Goal: Information Seeking & Learning: Understand process/instructions

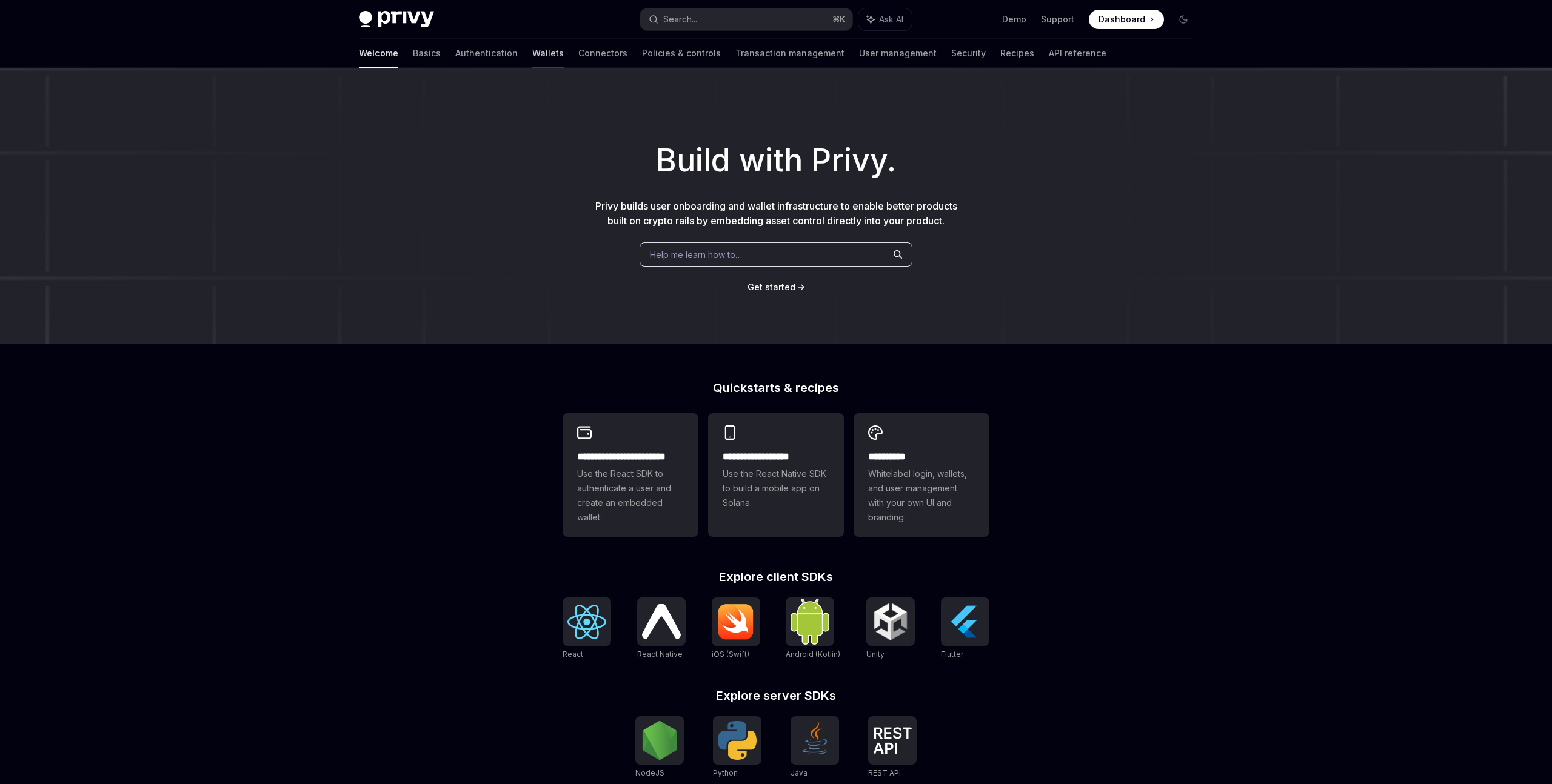
click at [532, 51] on link "Wallets" at bounding box center [548, 53] width 32 height 29
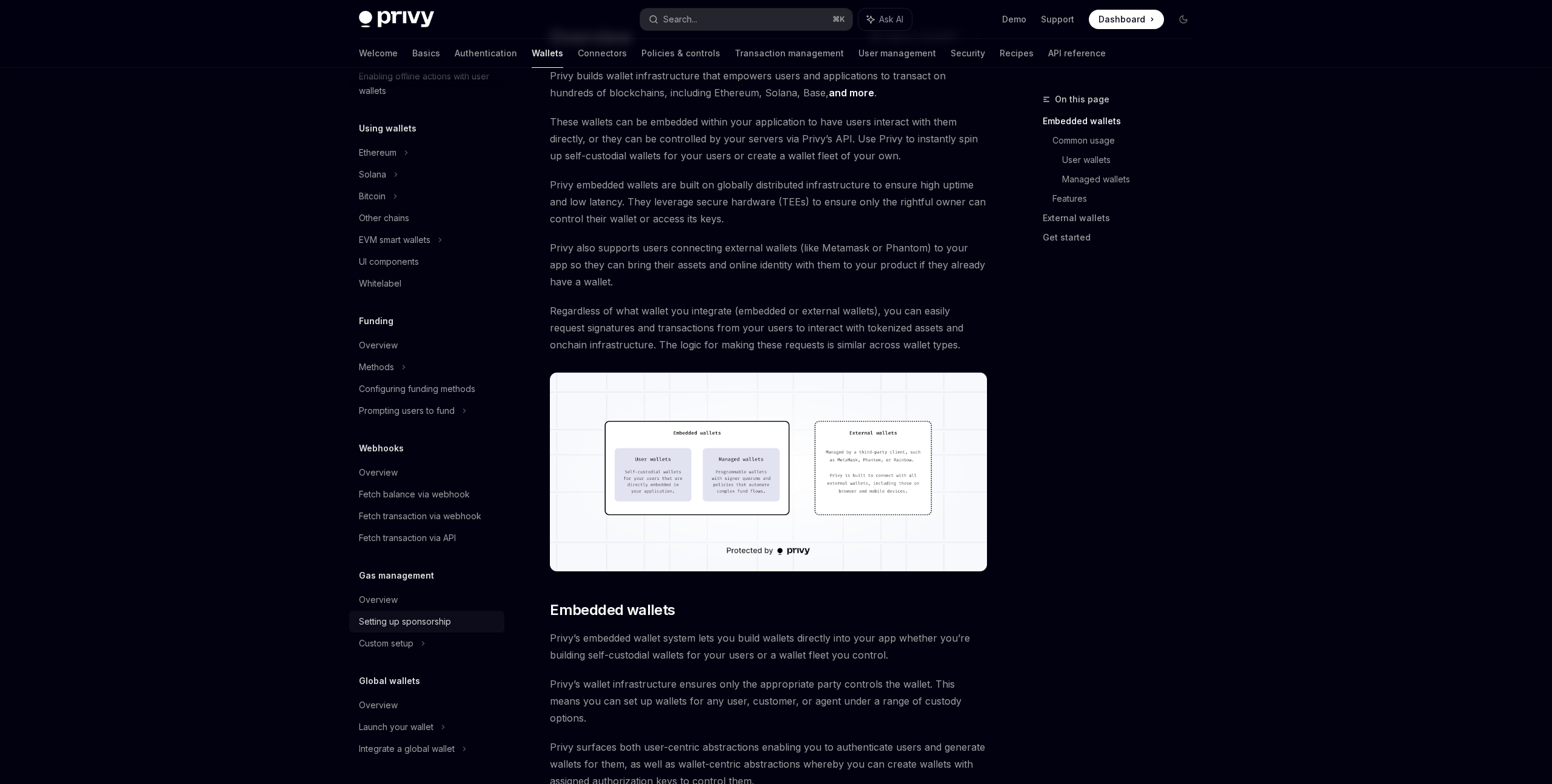
scroll to position [143, 0]
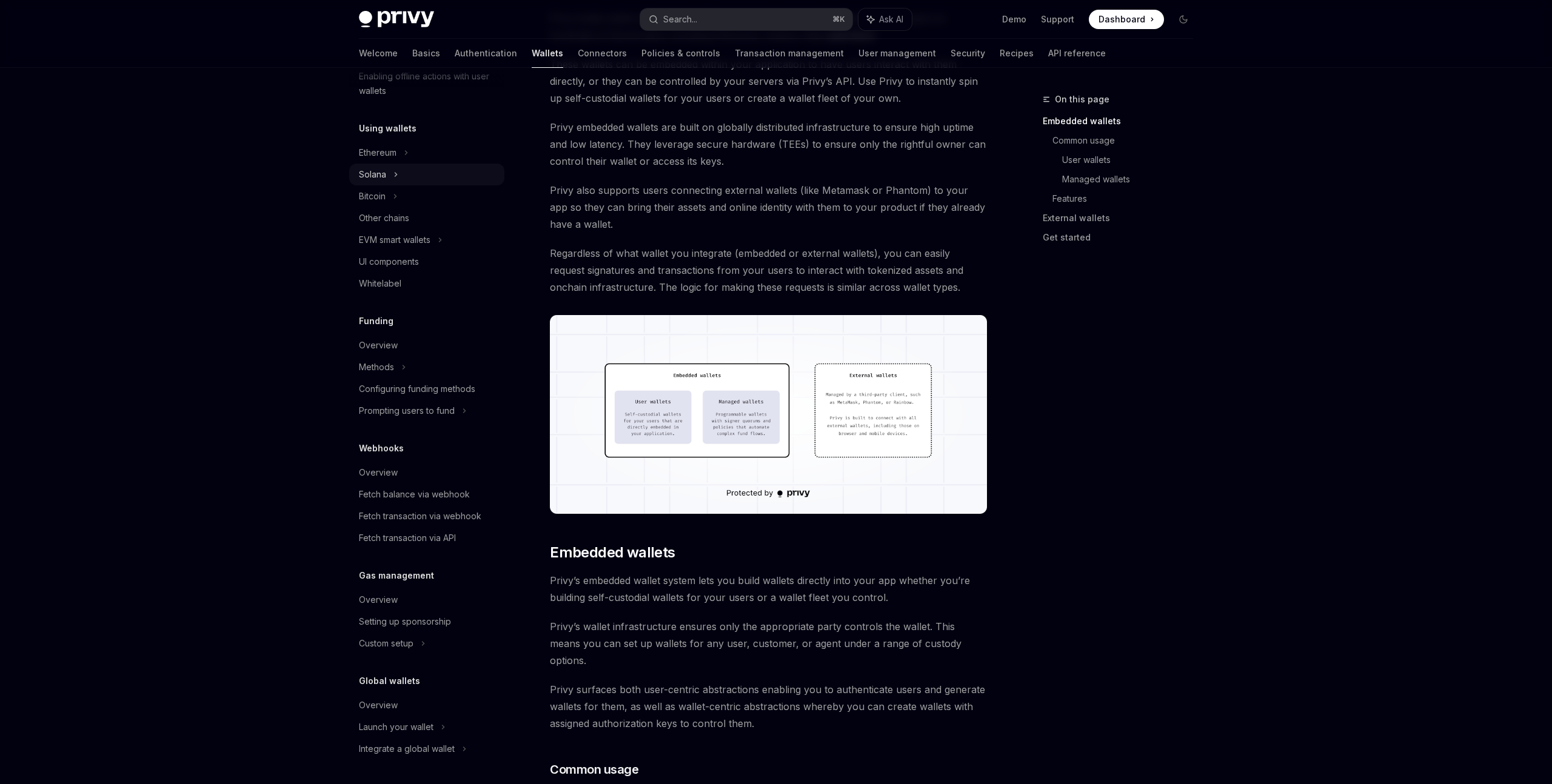
click at [374, 180] on div "Solana" at bounding box center [372, 174] width 27 height 15
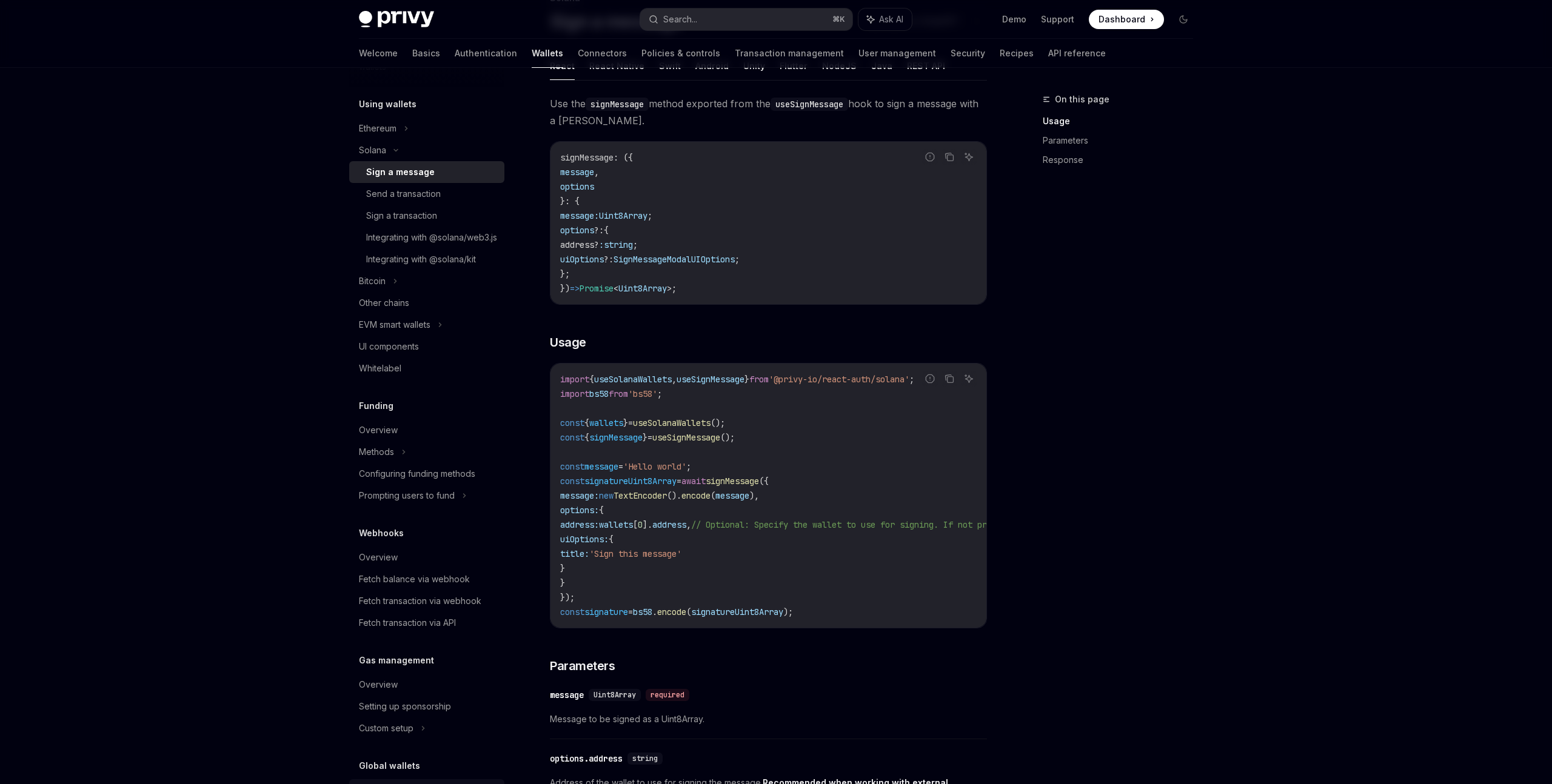
scroll to position [224, 0]
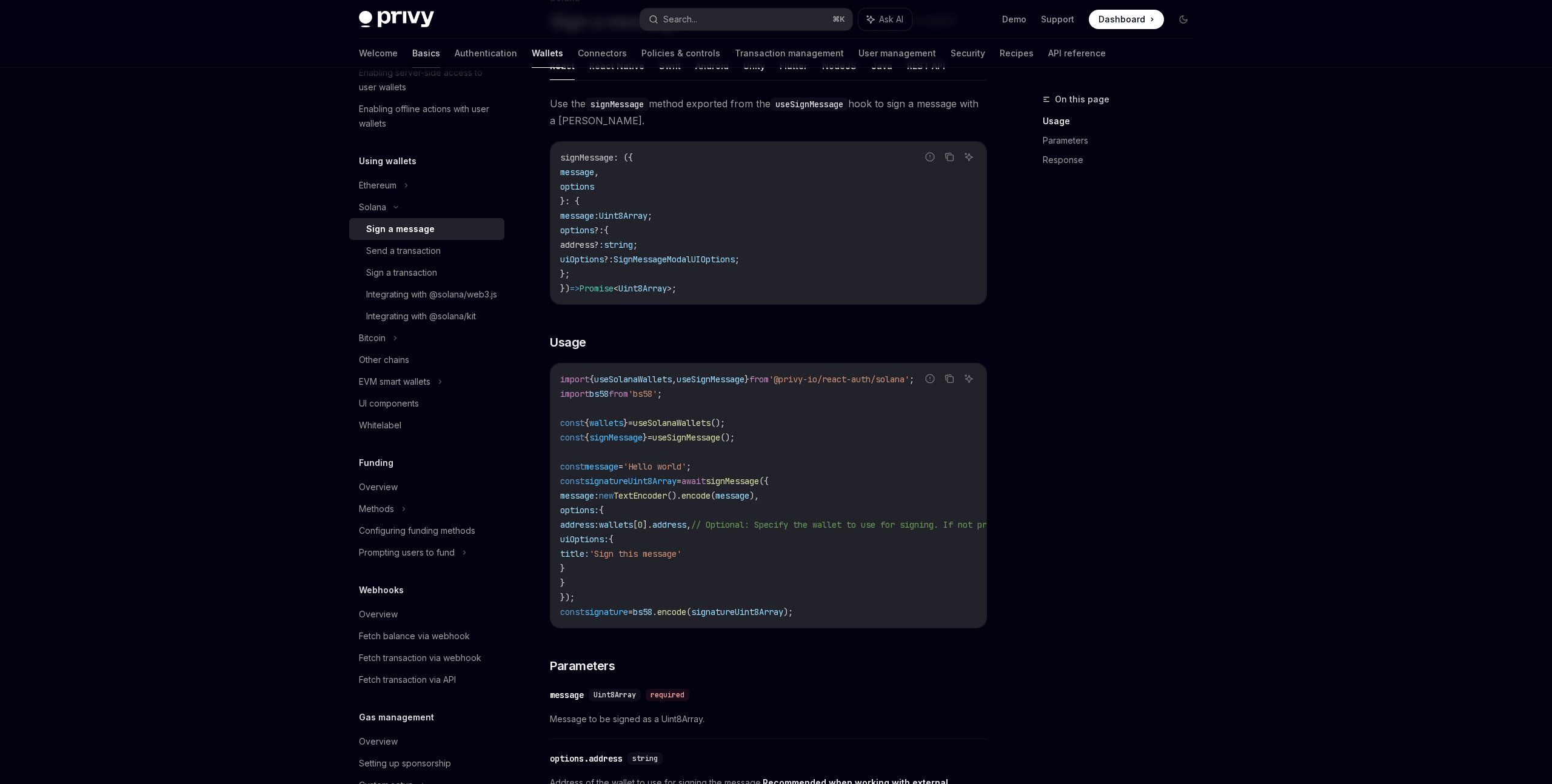
click at [412, 49] on link "Basics" at bounding box center [426, 53] width 28 height 29
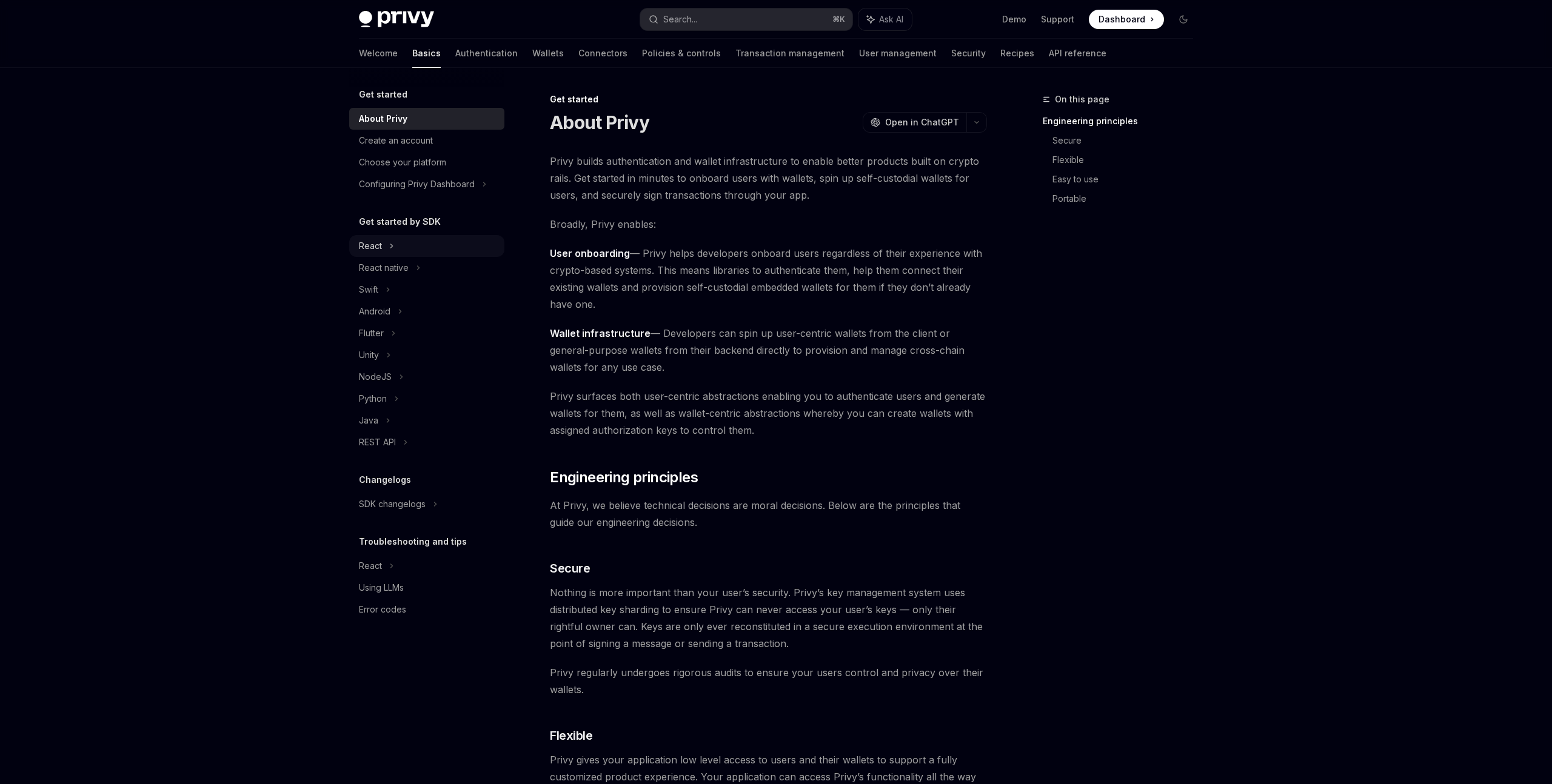
click at [371, 247] on div "React" at bounding box center [370, 246] width 23 height 15
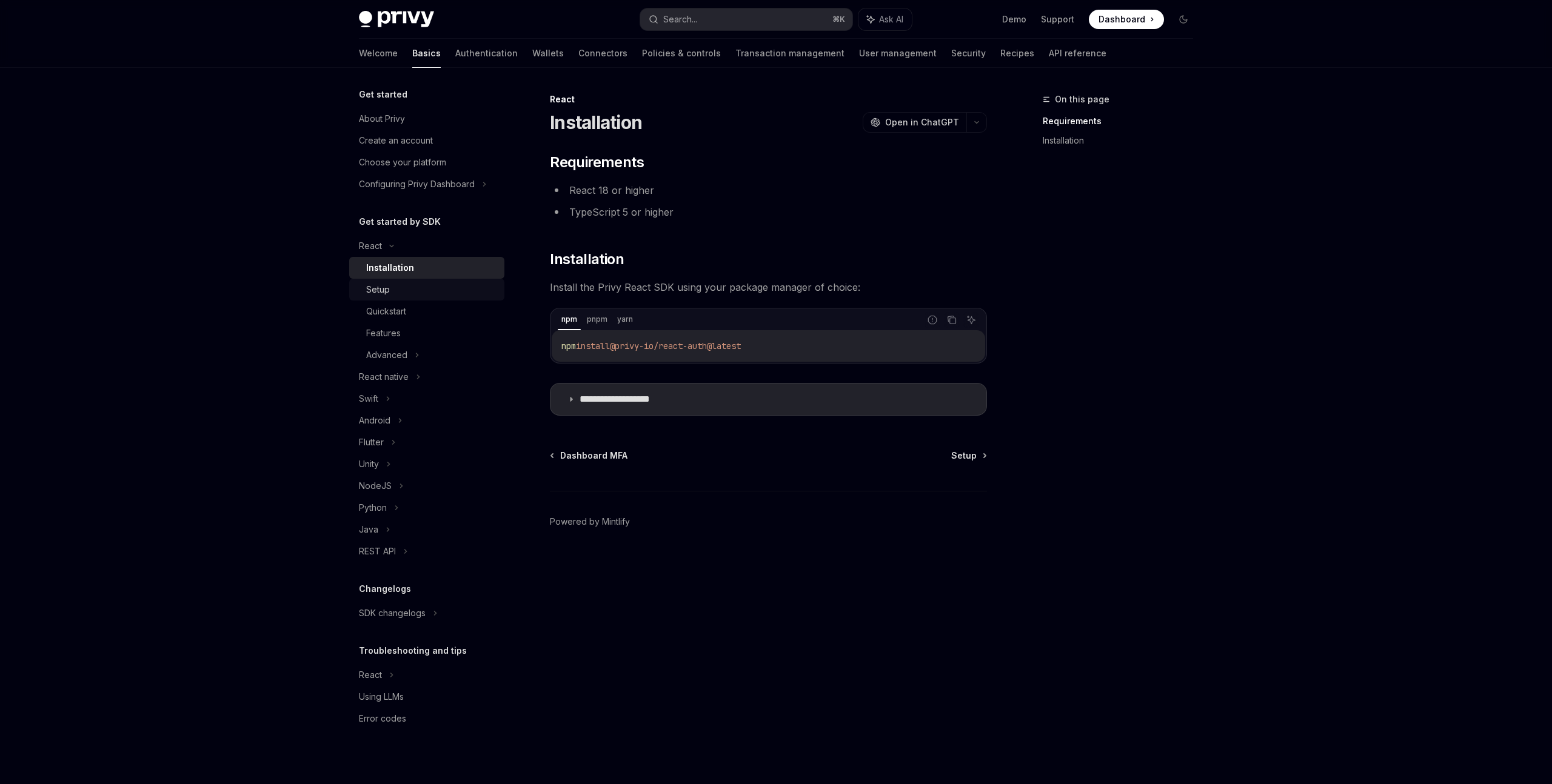
click at [392, 287] on div "Setup" at bounding box center [432, 290] width 131 height 15
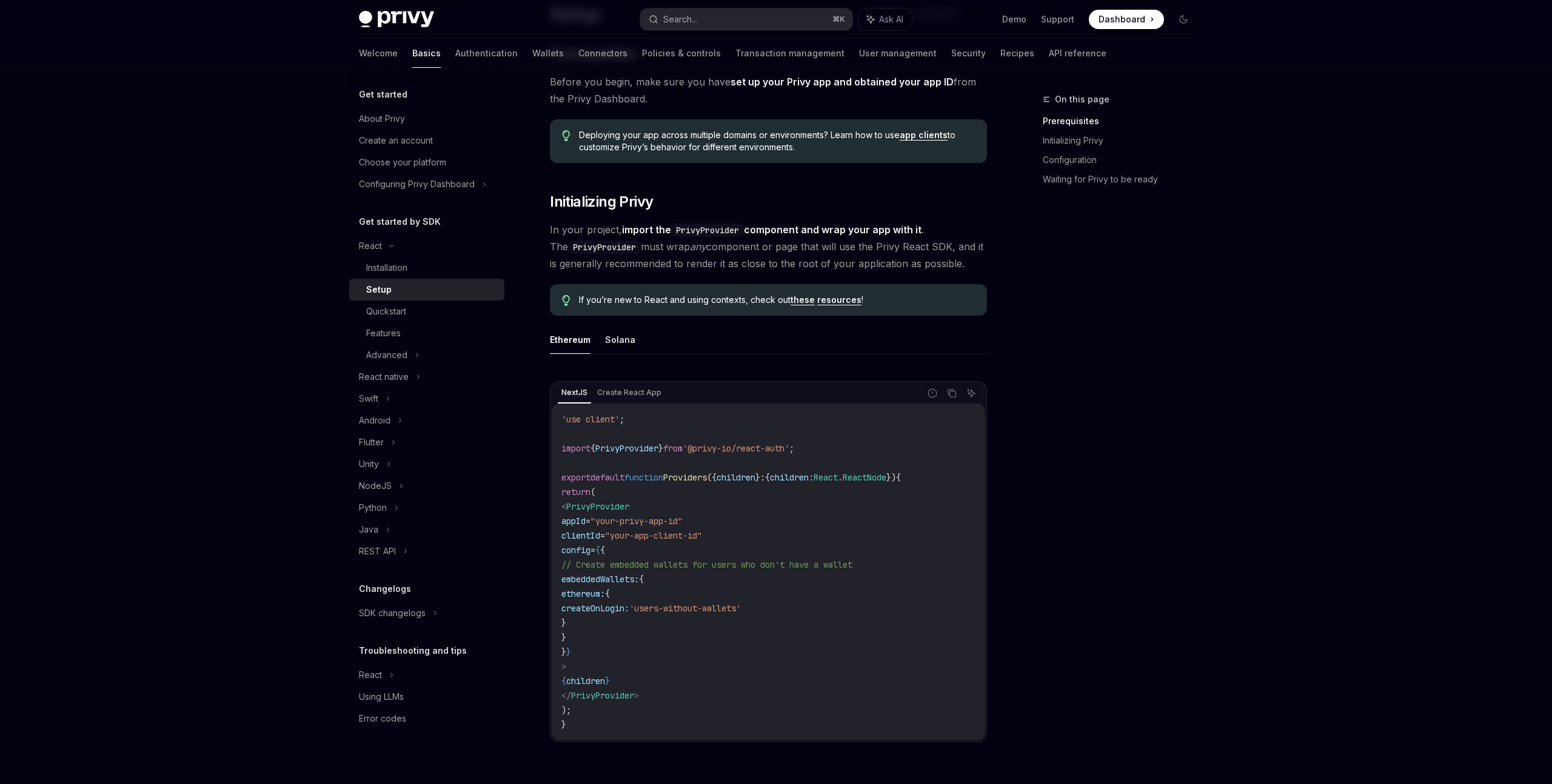
scroll to position [137, 0]
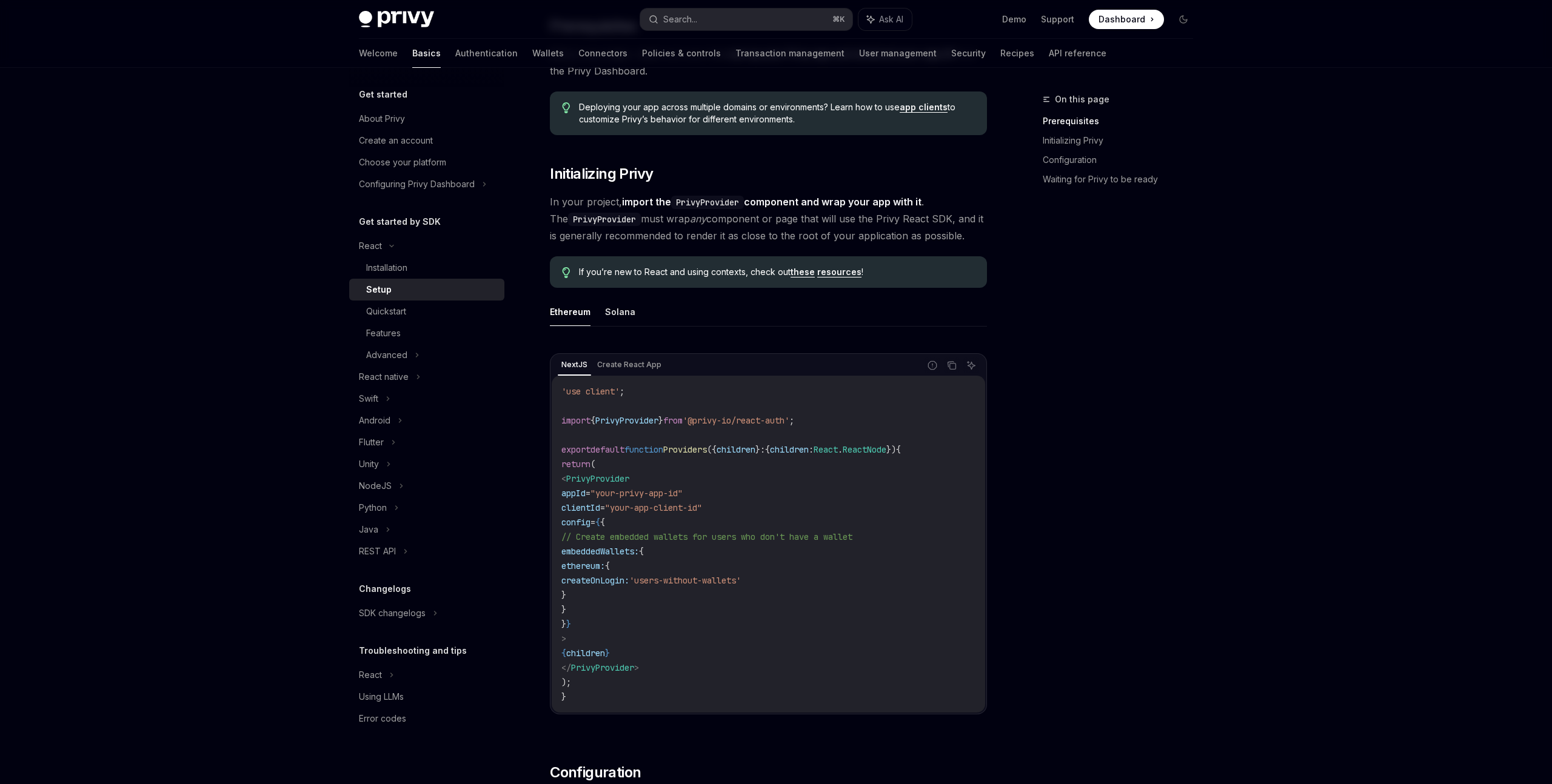
click at [627, 559] on code "'use client' ; import { PrivyProvider } from '@privy-io/react-auth' ; export de…" at bounding box center [769, 544] width 414 height 320
click at [627, 573] on code "'use client' ; import { PrivyProvider } from '@privy-io/react-auth' ; export de…" at bounding box center [769, 544] width 414 height 320
click at [640, 587] on code "'use client' ; import { PrivyProvider } from '@privy-io/react-auth' ; export de…" at bounding box center [769, 544] width 414 height 320
click at [608, 313] on button "Solana" at bounding box center [620, 311] width 30 height 28
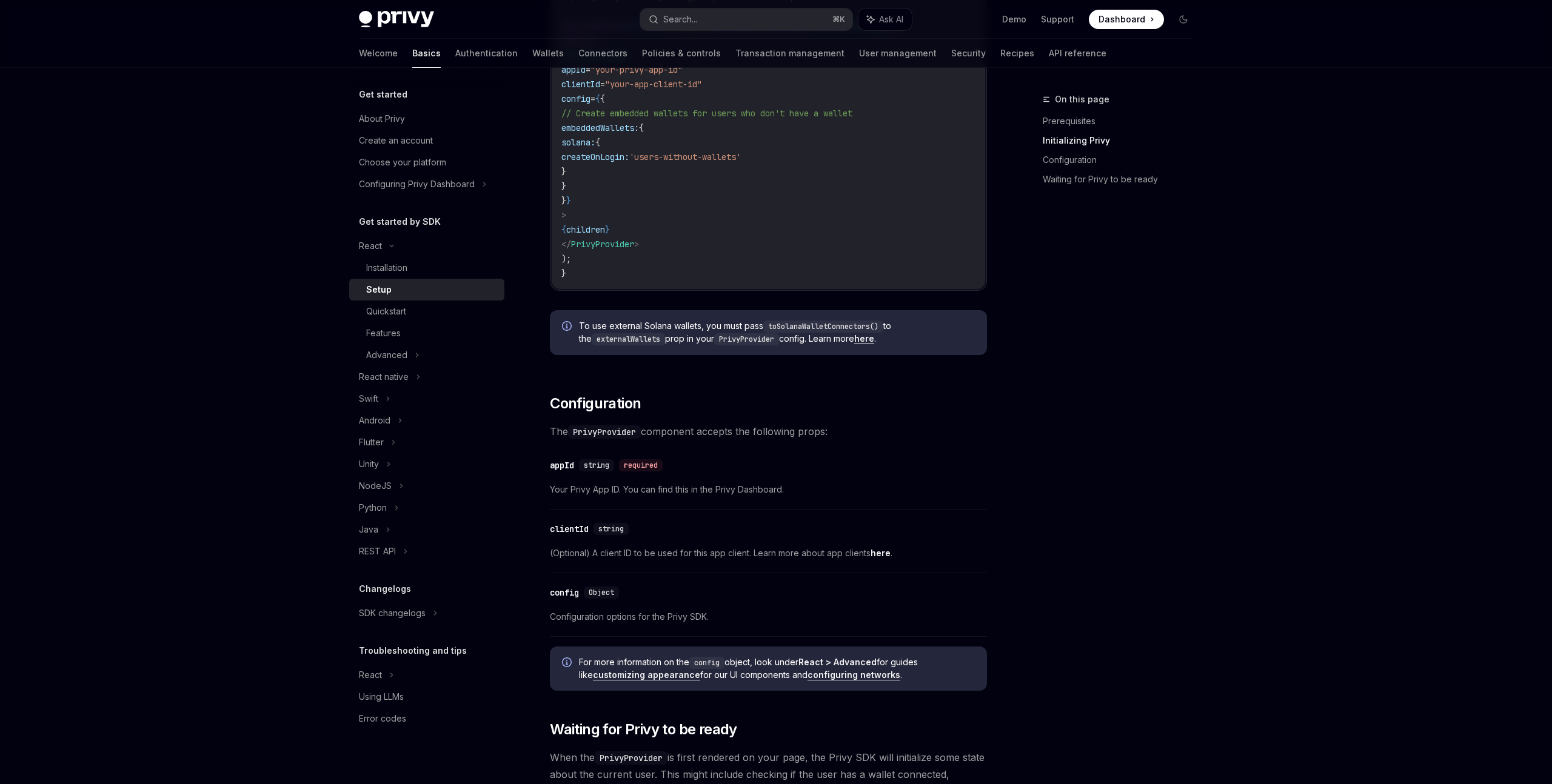
scroll to position [694, 0]
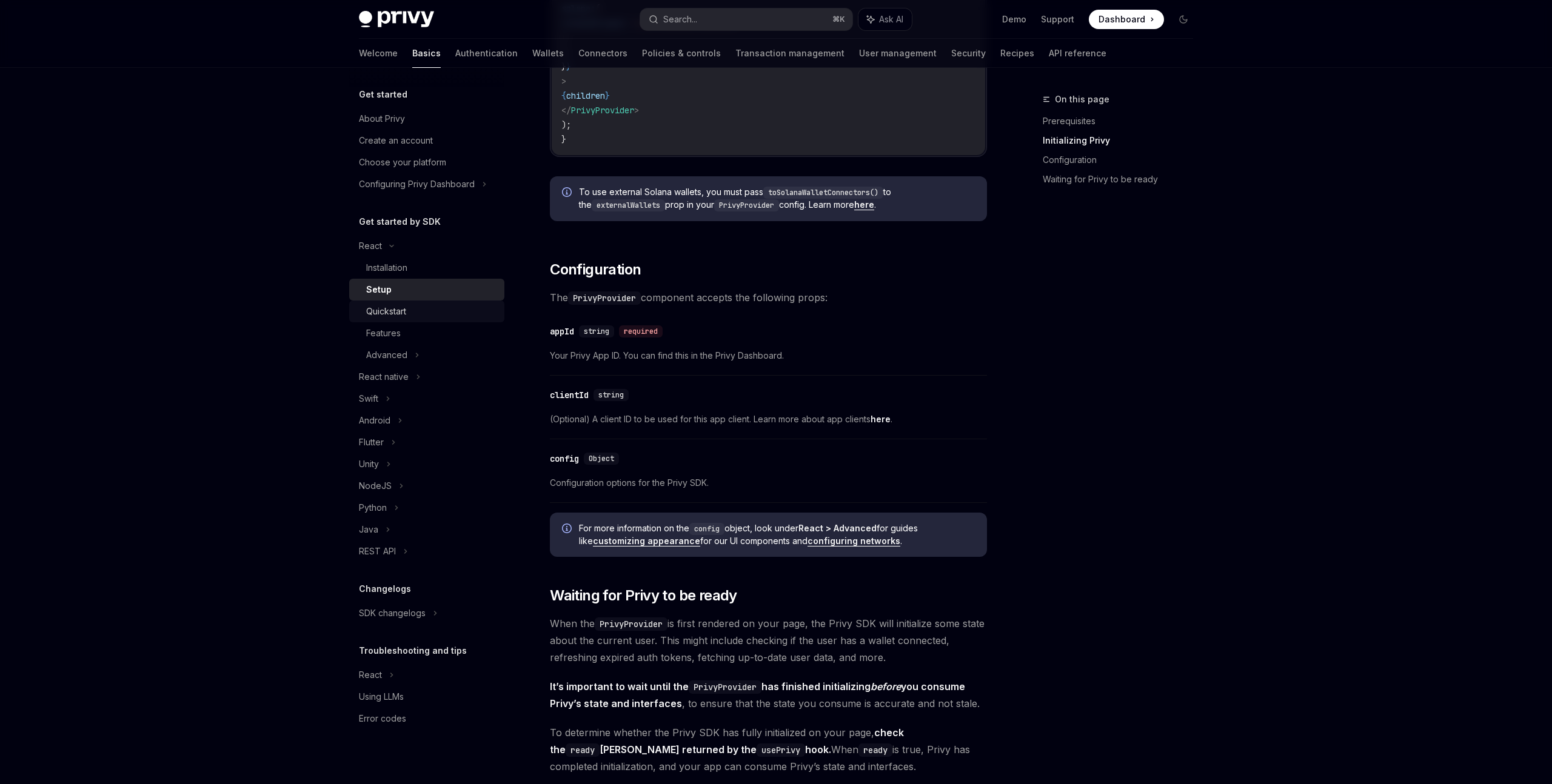
click at [402, 310] on div "Quickstart" at bounding box center [386, 311] width 40 height 15
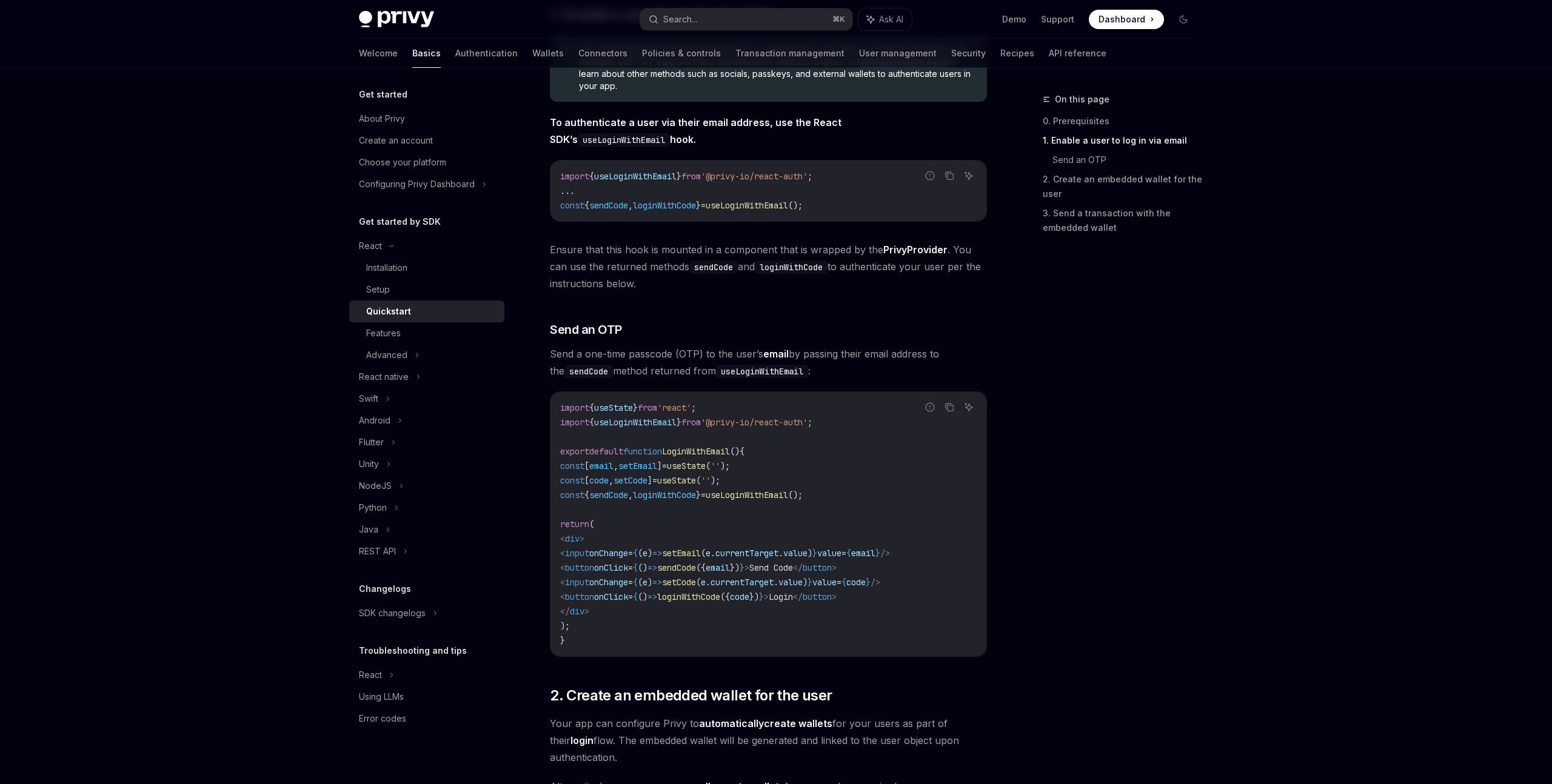
scroll to position [267, 0]
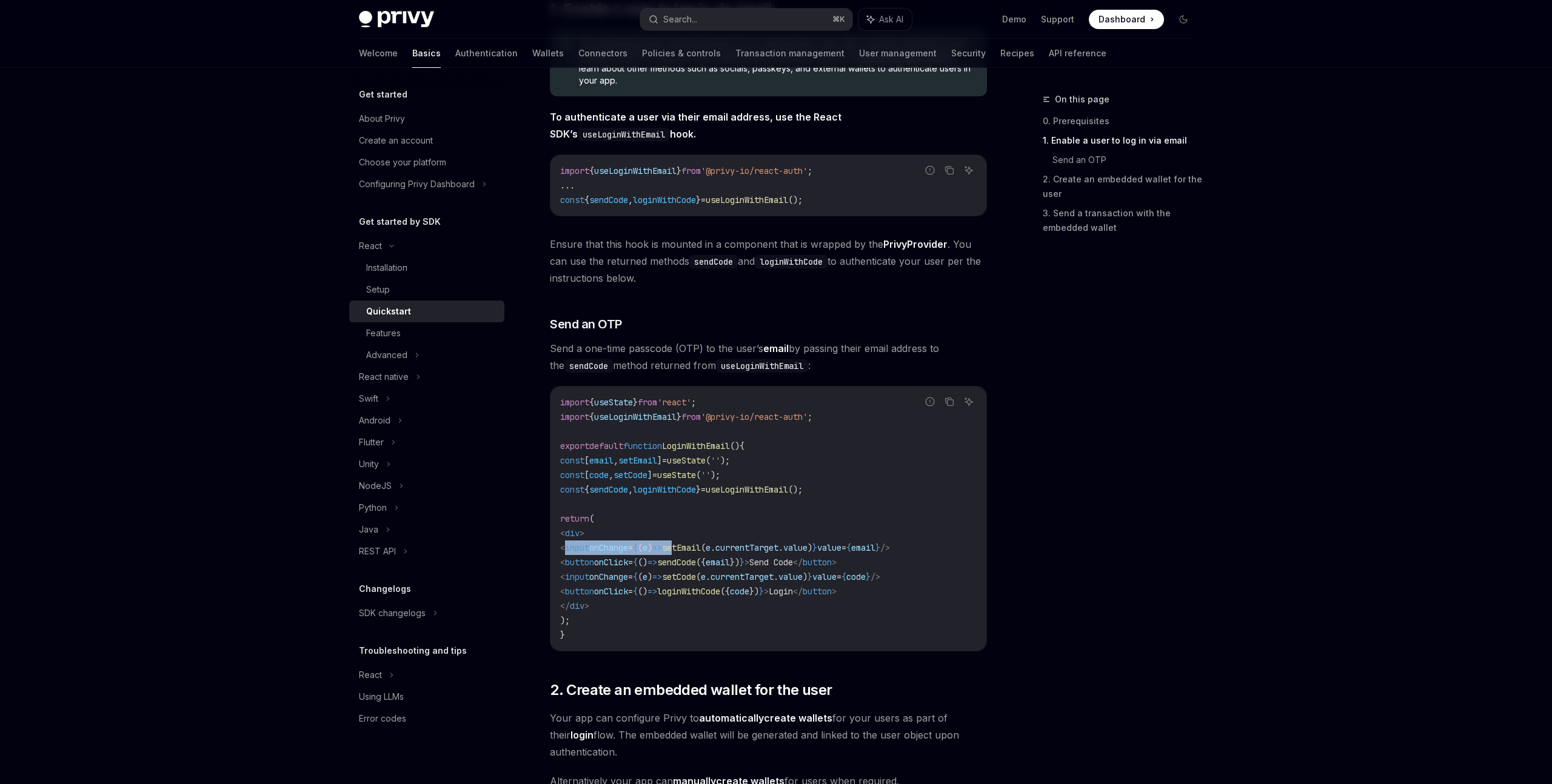
drag, startPoint x: 595, startPoint y: 544, endPoint x: 717, endPoint y: 544, distance: 122.0
click at [717, 544] on span "< input onChange = { ( e ) => setEmail ( e . currentTarget . value ) } value = …" at bounding box center [725, 547] width 330 height 11
click at [701, 544] on span "setEmail" at bounding box center [681, 547] width 39 height 11
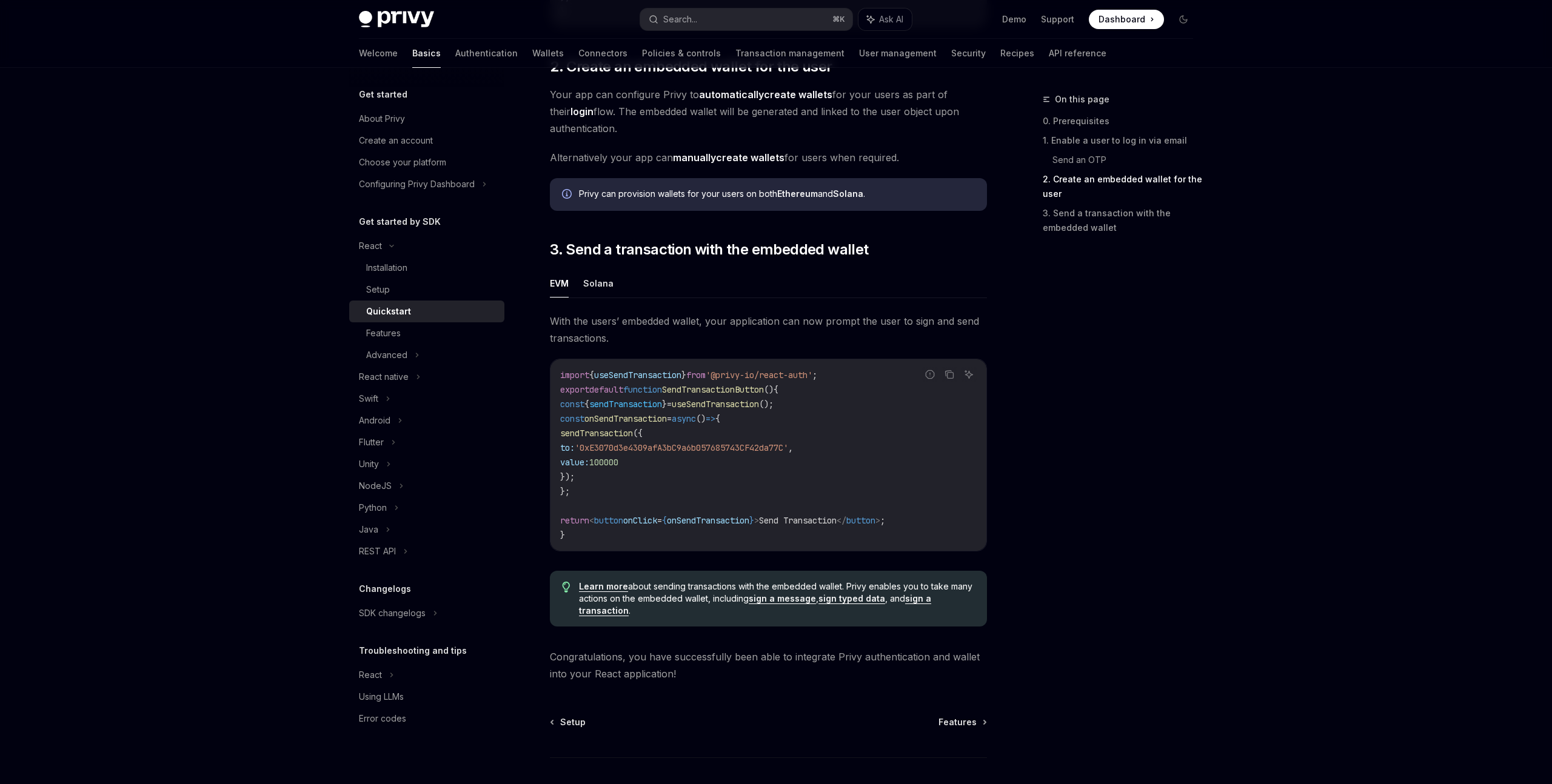
scroll to position [898, 0]
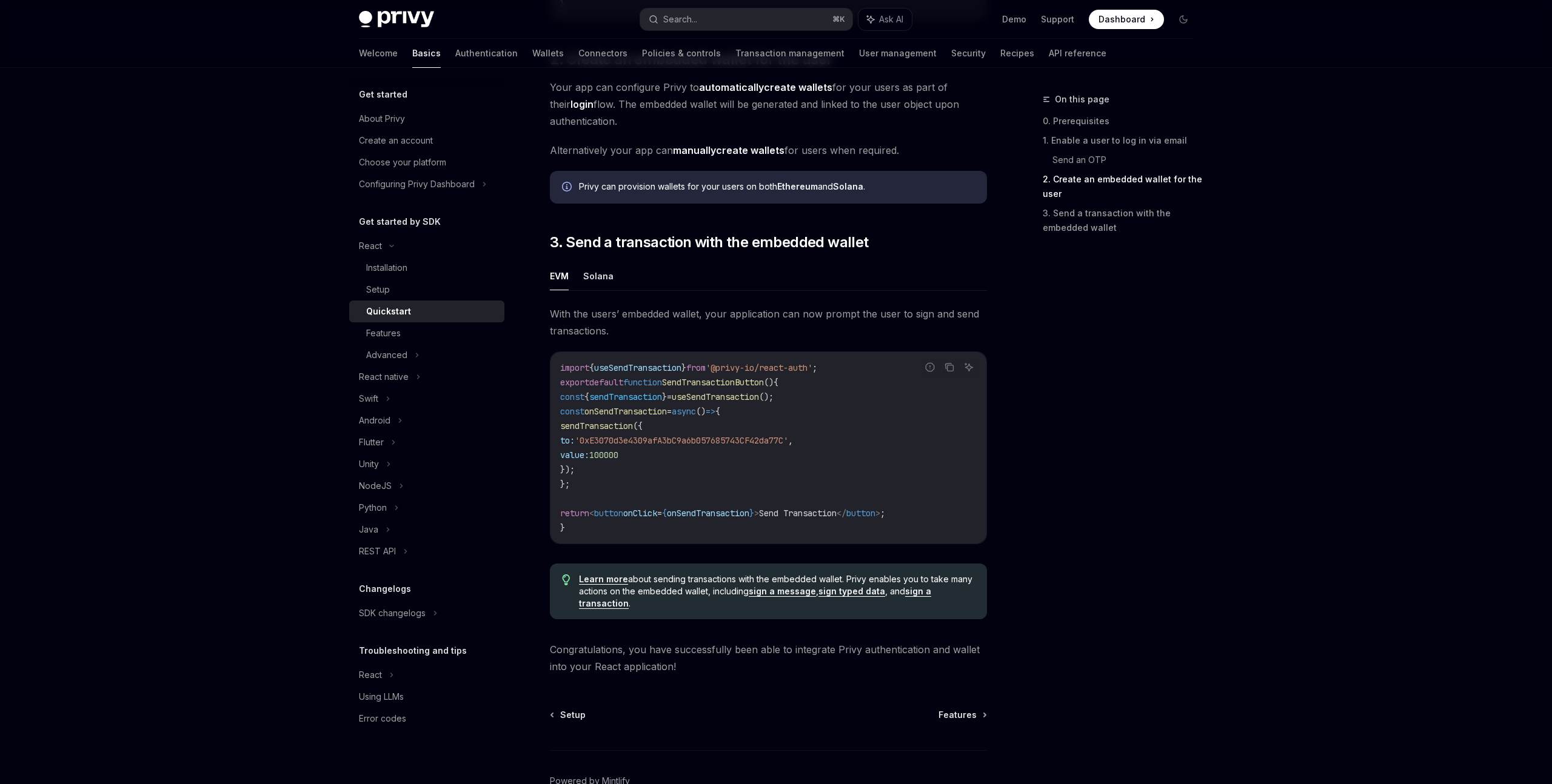
drag, startPoint x: 585, startPoint y: 431, endPoint x: 613, endPoint y: 479, distance: 55.6
click at [613, 479] on code "import { useSendTransaction } from '@privy-io/react-auth' ; export default func…" at bounding box center [768, 448] width 417 height 175
drag, startPoint x: 577, startPoint y: 430, endPoint x: 598, endPoint y: 479, distance: 53.3
click at [598, 479] on code "import { useSendTransaction } from '@privy-io/react-auth' ; export default func…" at bounding box center [768, 448] width 417 height 175
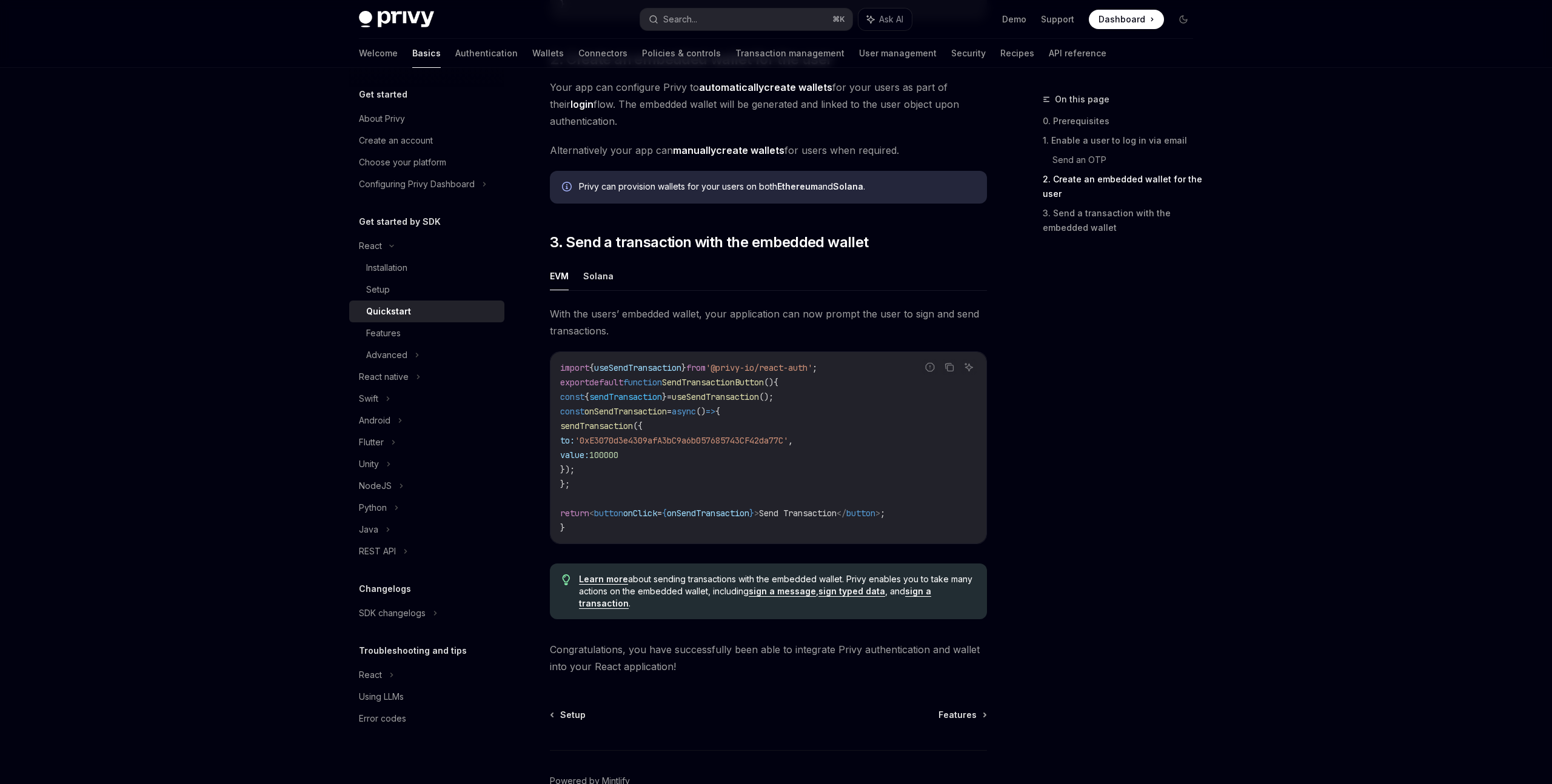
click at [598, 479] on code "import { useSendTransaction } from '@privy-io/react-auth' ; export default func…" at bounding box center [768, 448] width 417 height 175
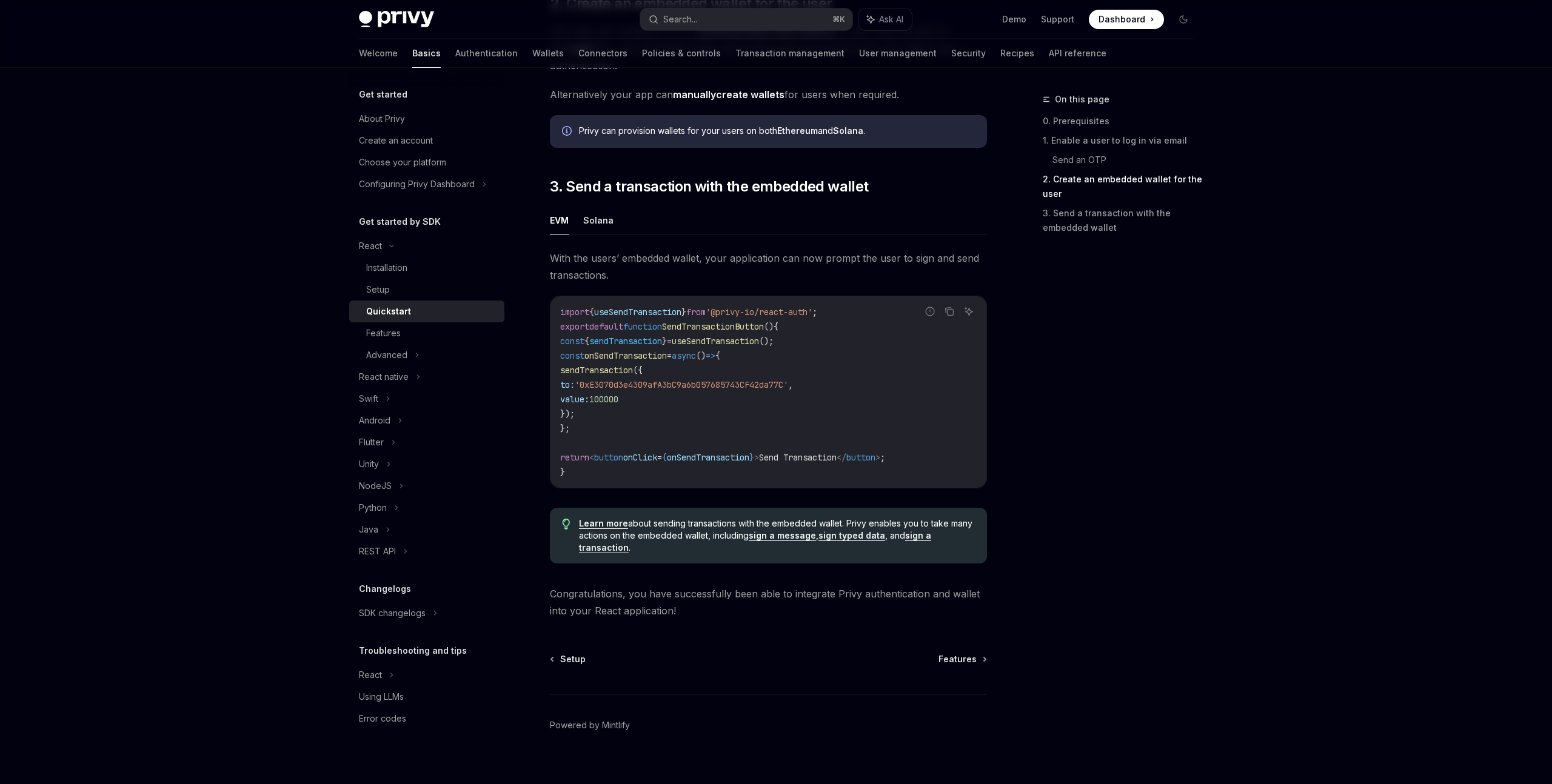
scroll to position [973, 0]
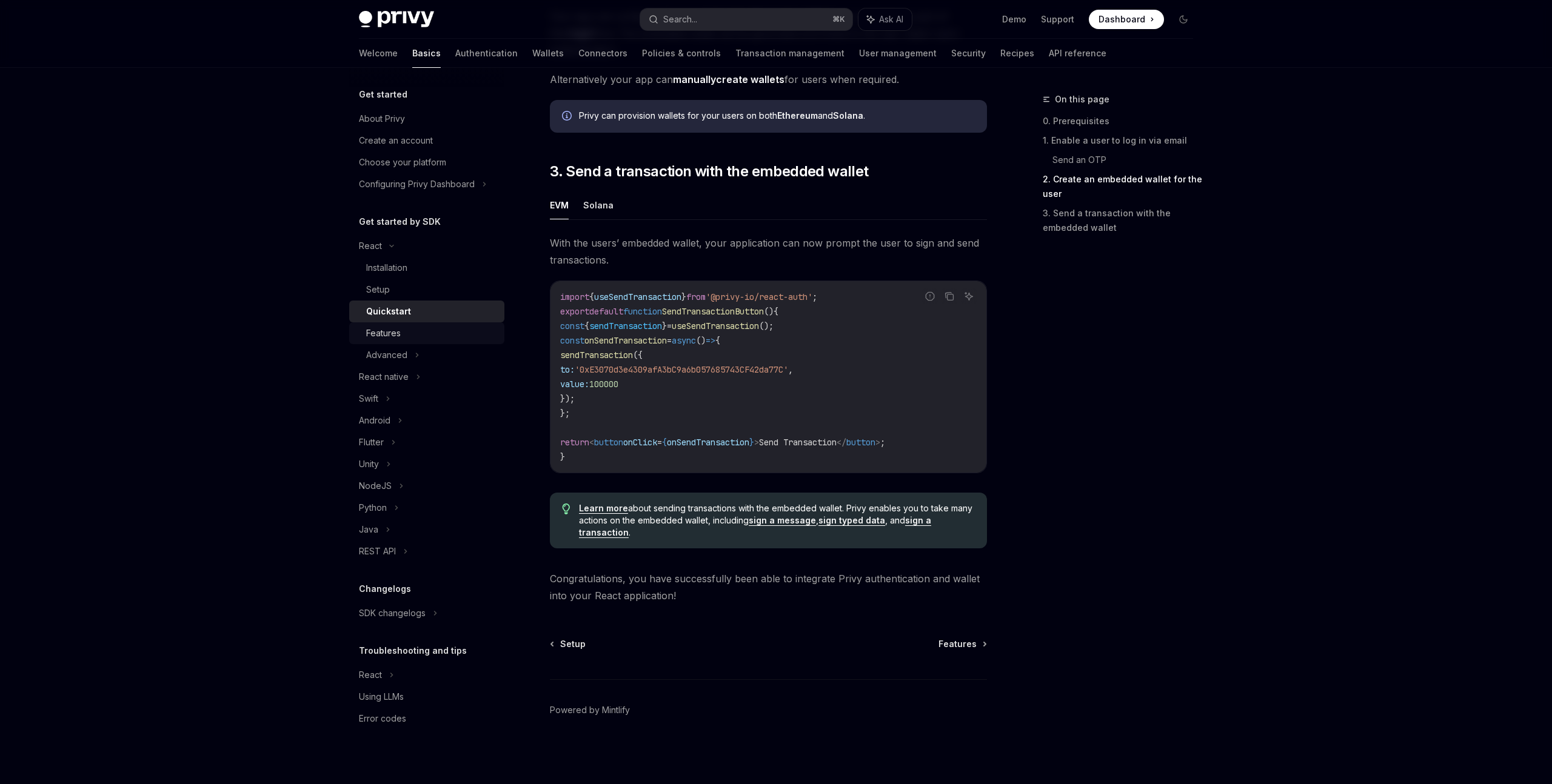
click at [391, 332] on div "Features" at bounding box center [383, 333] width 35 height 15
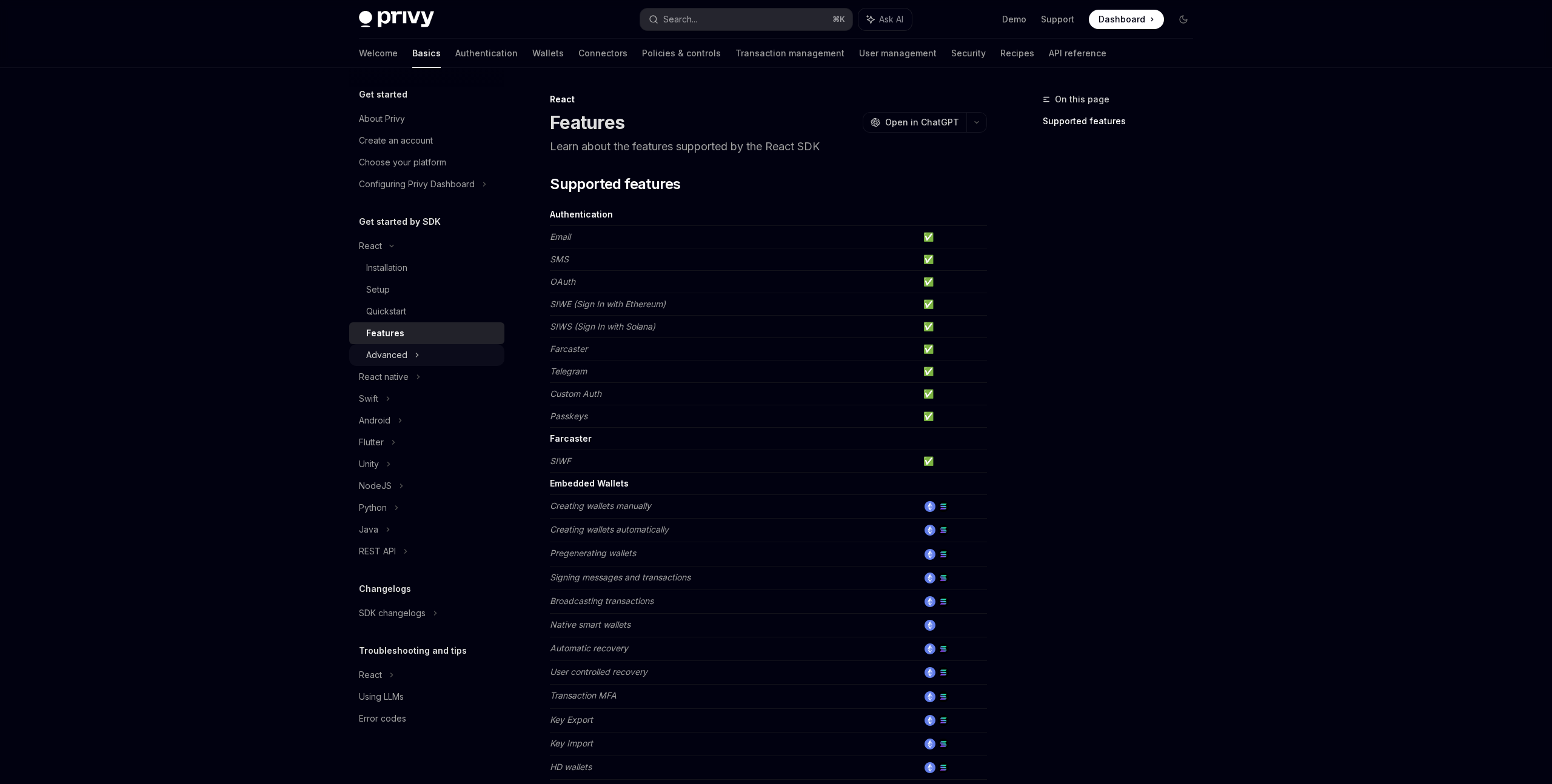
click at [391, 357] on div "Advanced" at bounding box center [387, 355] width 41 height 15
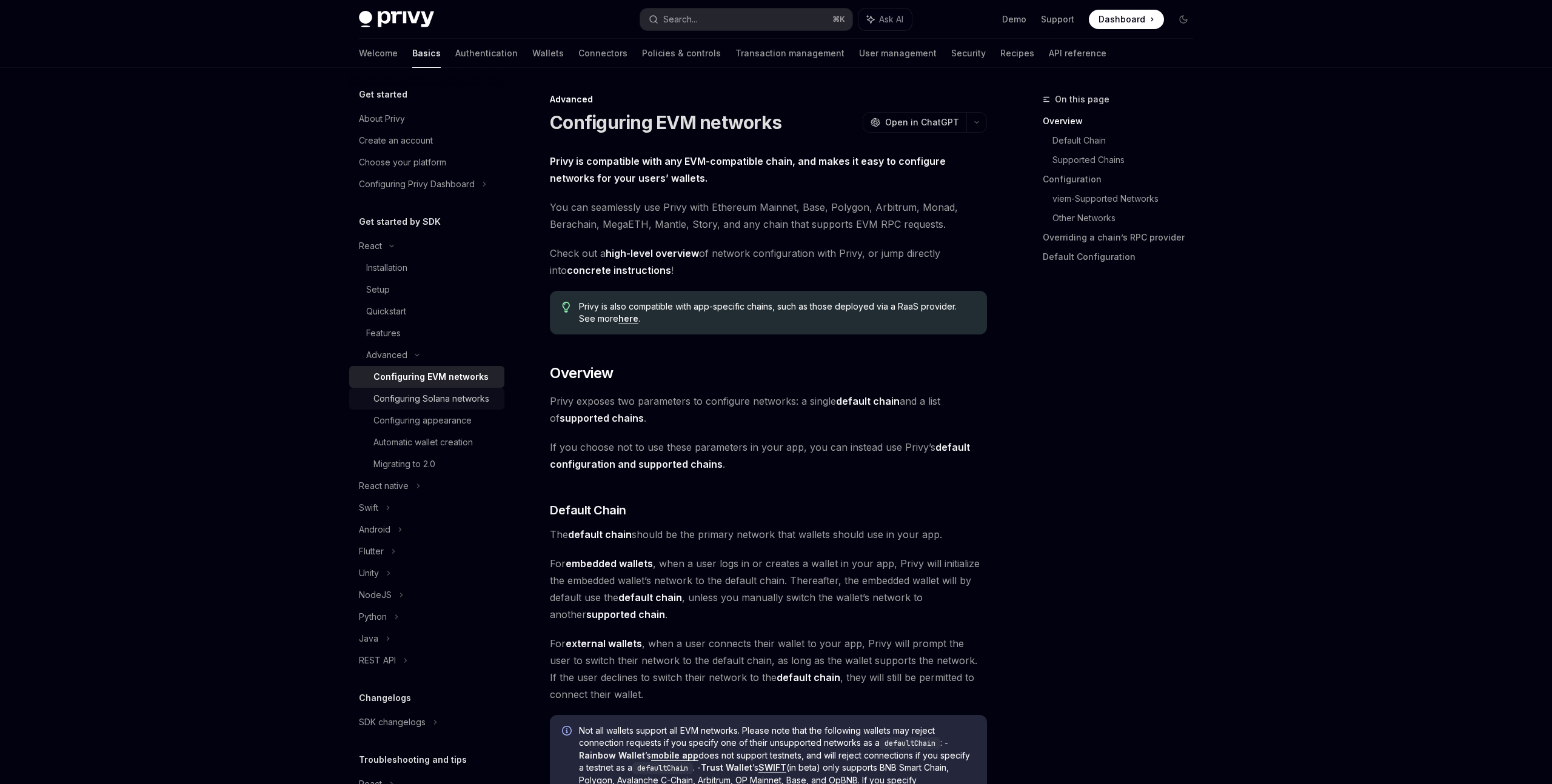
click at [421, 392] on div "Configuring Solana networks" at bounding box center [431, 399] width 116 height 15
type textarea "*"
